Goal: Information Seeking & Learning: Check status

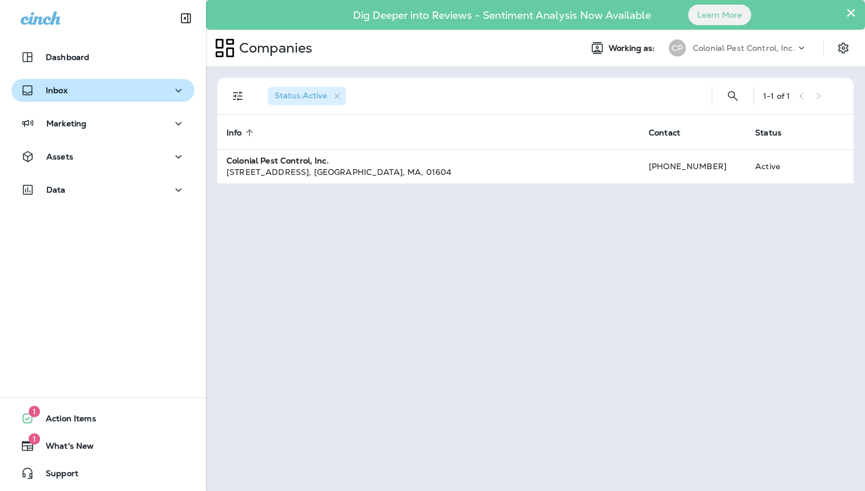
click at [183, 92] on icon "button" at bounding box center [179, 91] width 14 height 14
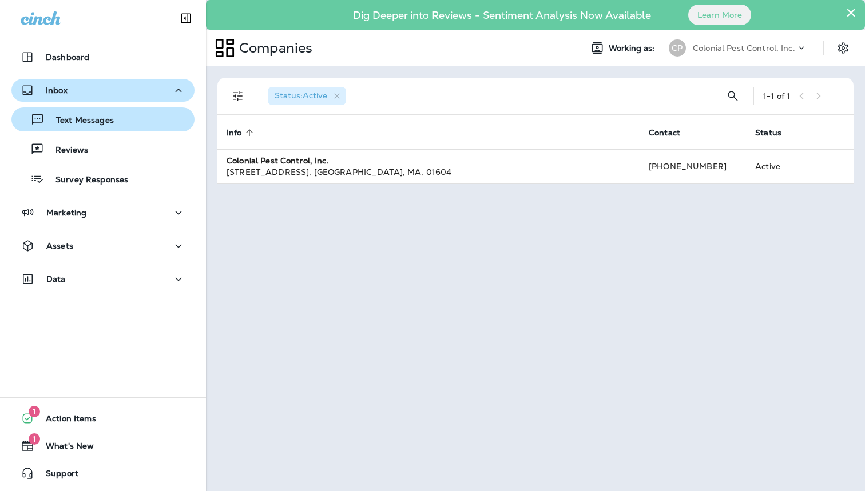
click at [156, 112] on div "Text Messages" at bounding box center [103, 119] width 174 height 17
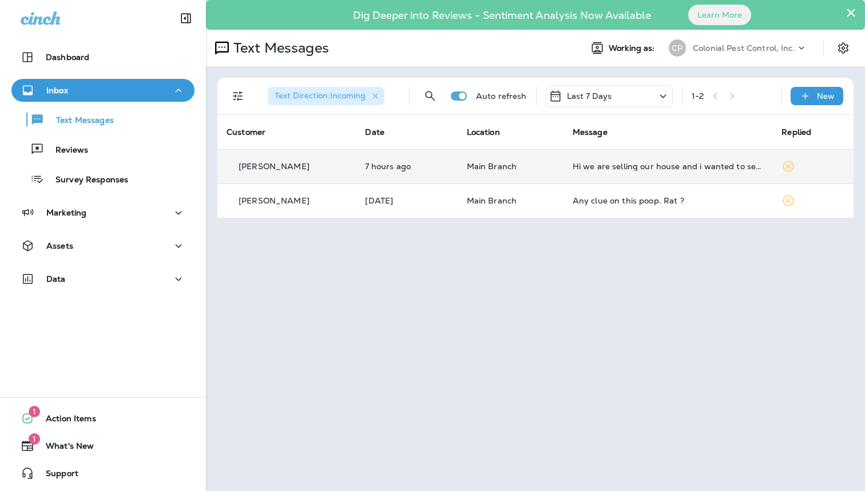
click at [356, 149] on td "7 hours ago" at bounding box center [406, 166] width 101 height 34
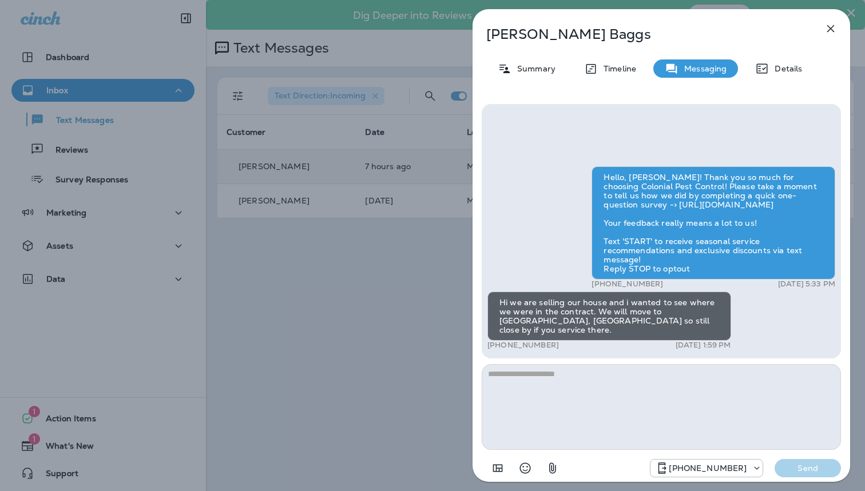
click at [352, 145] on div "[PERSON_NAME] Summary Timeline Messaging Details Hello, [PERSON_NAME]! Thank yo…" at bounding box center [432, 245] width 865 height 491
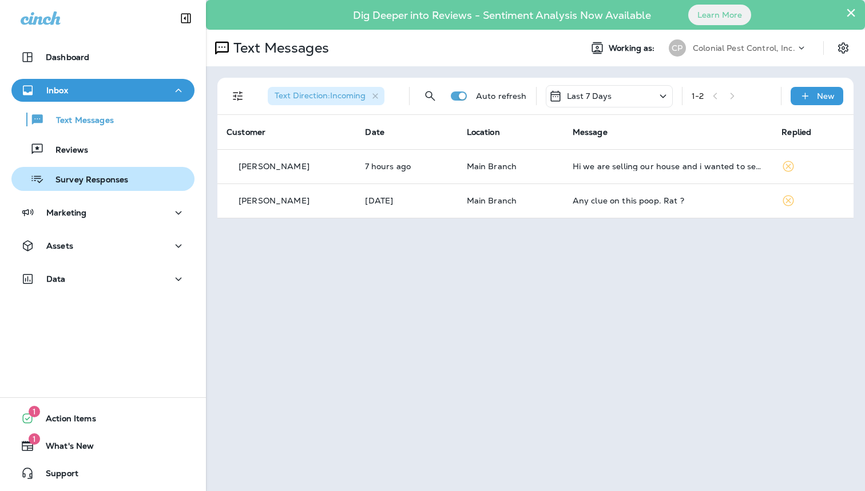
click at [144, 189] on button "Survey Responses" at bounding box center [102, 179] width 183 height 24
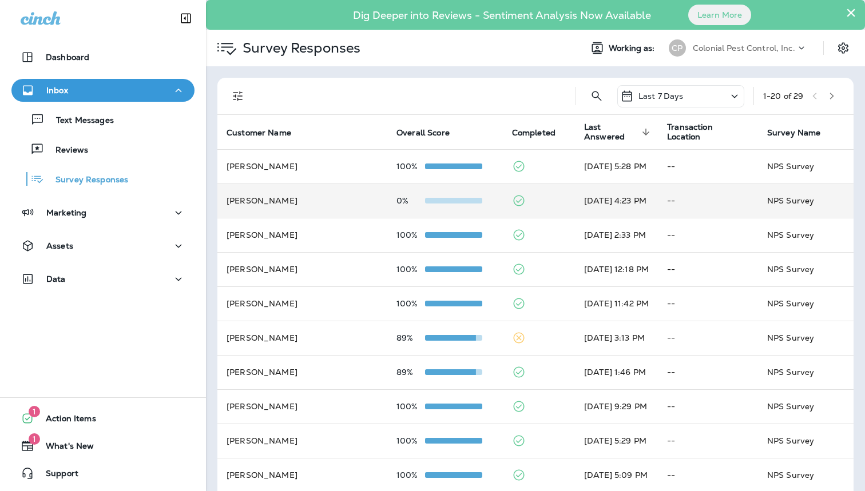
click at [344, 194] on td "[PERSON_NAME]" at bounding box center [302, 201] width 170 height 34
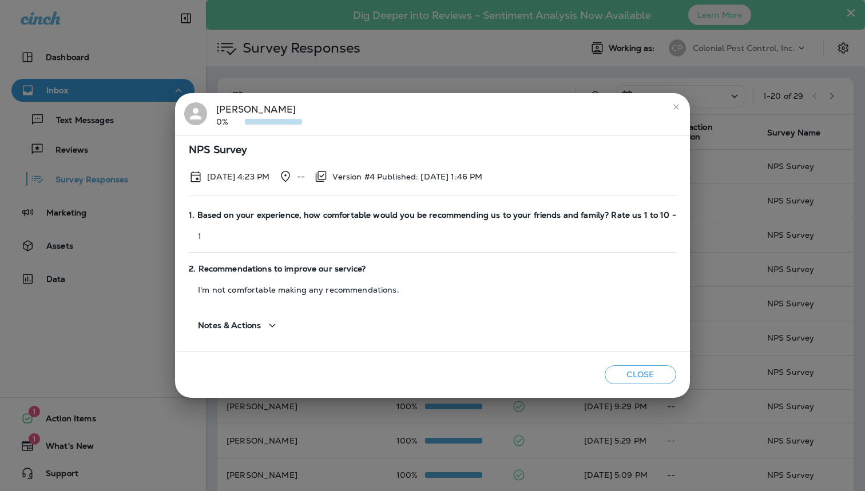
click at [644, 374] on button "Close" at bounding box center [641, 375] width 72 height 19
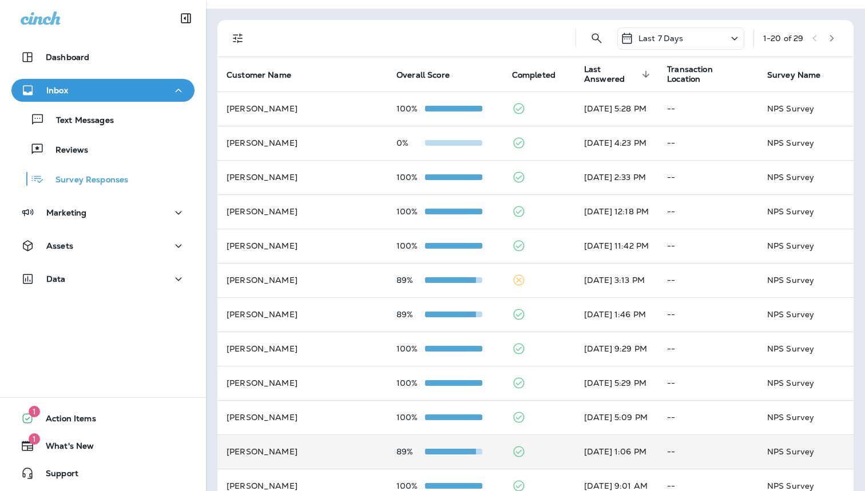
scroll to position [43, 0]
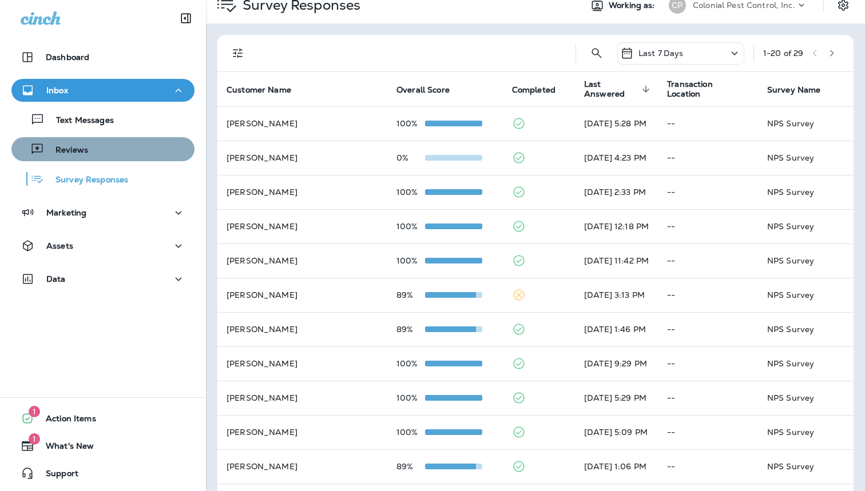
click at [114, 149] on div "Reviews" at bounding box center [103, 149] width 174 height 17
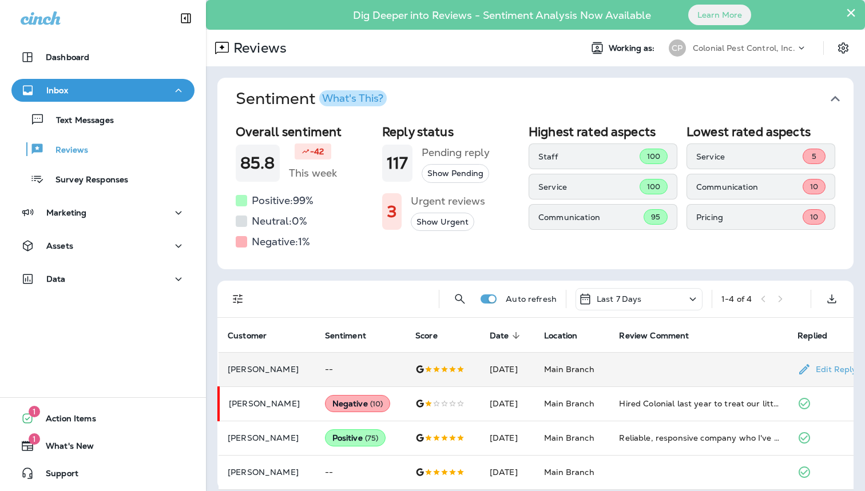
click at [744, 353] on td at bounding box center [699, 369] width 178 height 34
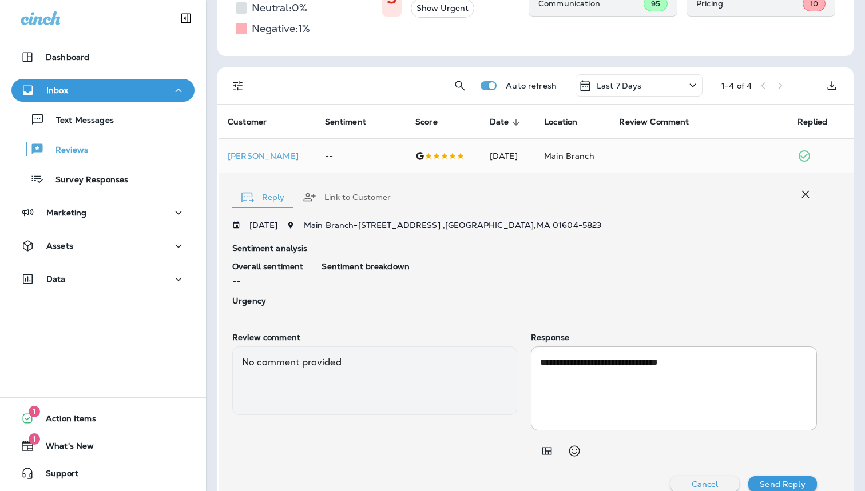
scroll to position [212, 0]
